Goal: Navigation & Orientation: Find specific page/section

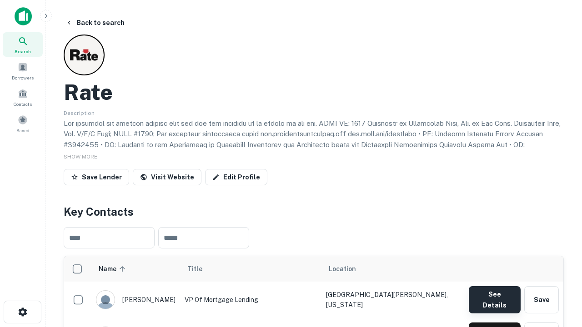
click at [494, 295] on button "See Details" at bounding box center [494, 299] width 52 height 27
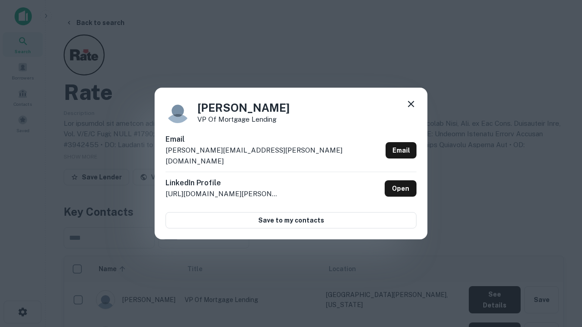
click at [411, 110] on icon at bounding box center [410, 104] width 11 height 11
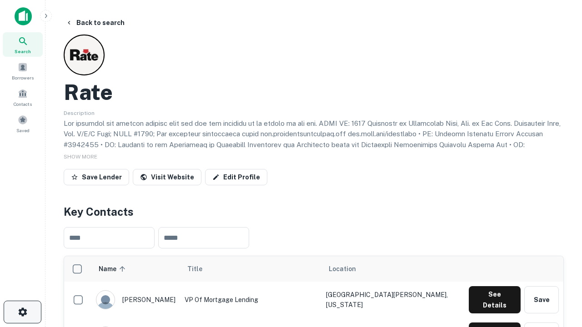
click at [22, 312] on icon "button" at bounding box center [22, 312] width 11 height 11
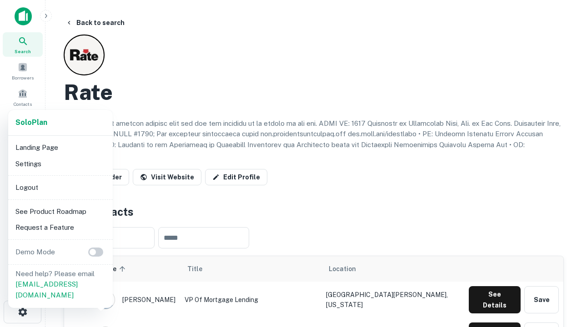
click at [60, 187] on li "Logout" at bounding box center [60, 187] width 97 height 16
